Goal: Task Accomplishment & Management: Manage account settings

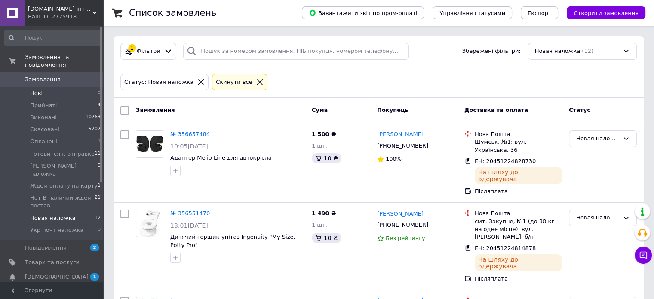
click at [34, 89] on span "Нові" at bounding box center [36, 93] width 12 height 8
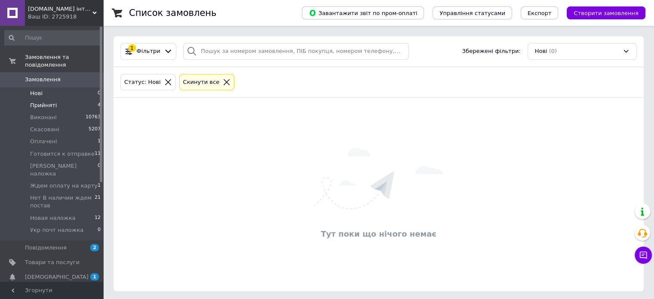
click at [40, 101] on span "Прийняті" at bounding box center [43, 105] width 27 height 8
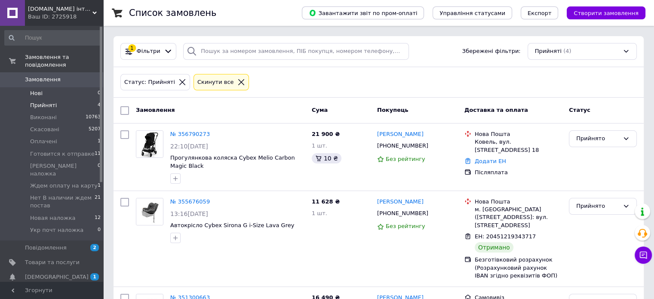
click at [31, 89] on span "Нові" at bounding box center [36, 93] width 12 height 8
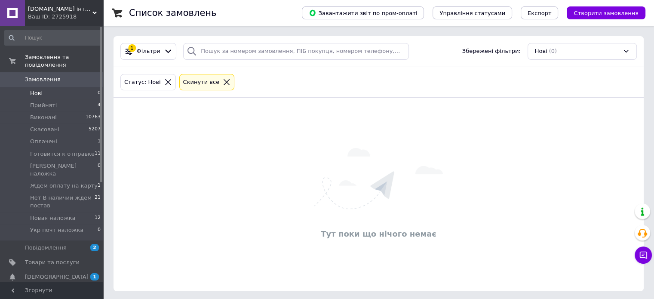
click at [30, 87] on li "Нові 0" at bounding box center [53, 93] width 106 height 12
click at [43, 101] on span "Прийняті" at bounding box center [43, 105] width 27 height 8
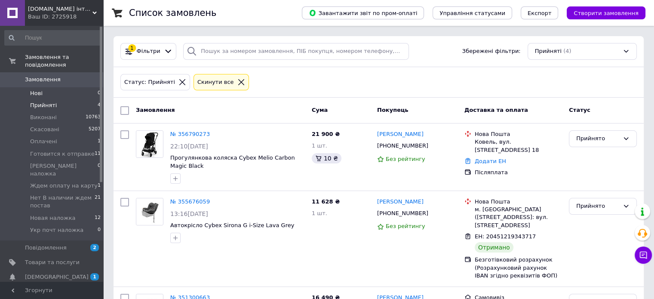
click at [33, 89] on span "Нові" at bounding box center [36, 93] width 12 height 8
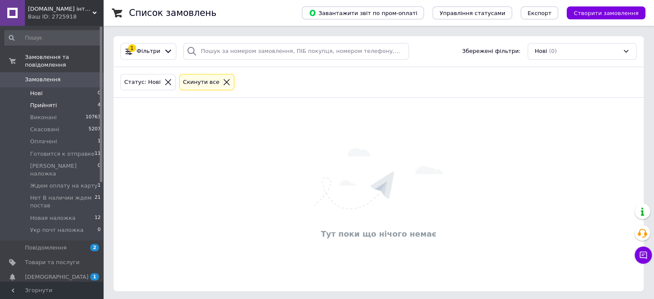
click at [40, 101] on span "Прийняті" at bounding box center [43, 105] width 27 height 8
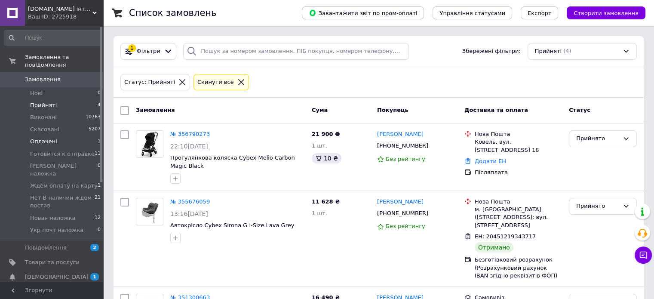
click at [40, 138] on span "Оплачені" at bounding box center [43, 142] width 27 height 8
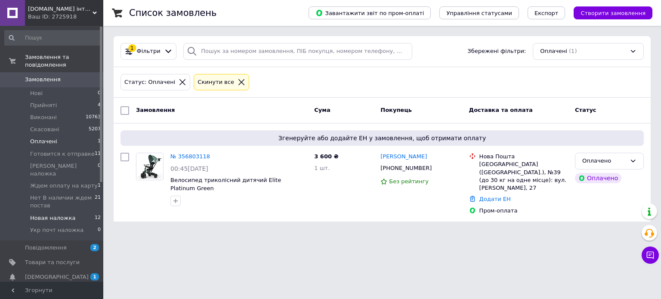
click at [50, 214] on span "Новая наложка" at bounding box center [53, 218] width 46 height 8
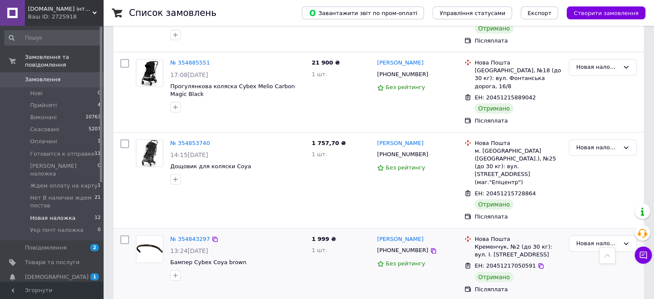
scroll to position [718, 0]
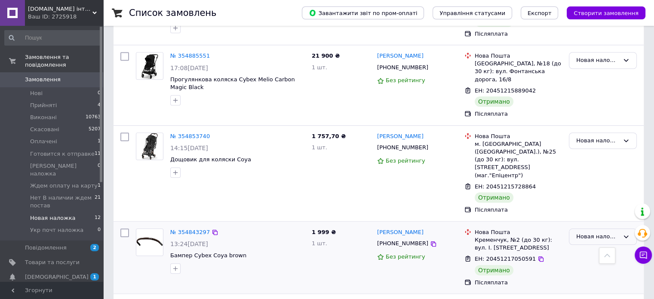
click at [624, 233] on icon at bounding box center [626, 236] width 7 height 7
click at [586, 262] on li "Виконано" at bounding box center [602, 270] width 67 height 16
click at [624, 137] on icon at bounding box center [626, 140] width 7 height 7
click at [582, 166] on li "Виконано" at bounding box center [602, 174] width 67 height 16
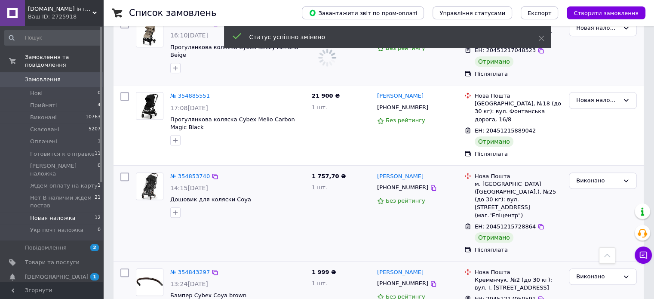
scroll to position [589, 0]
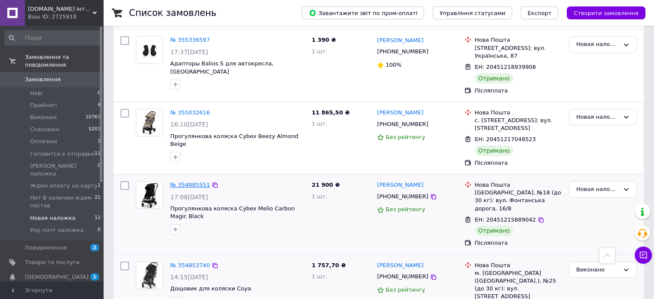
click at [185, 181] on link "№ 354885551" at bounding box center [190, 184] width 40 height 6
